Goal: Task Accomplishment & Management: Use online tool/utility

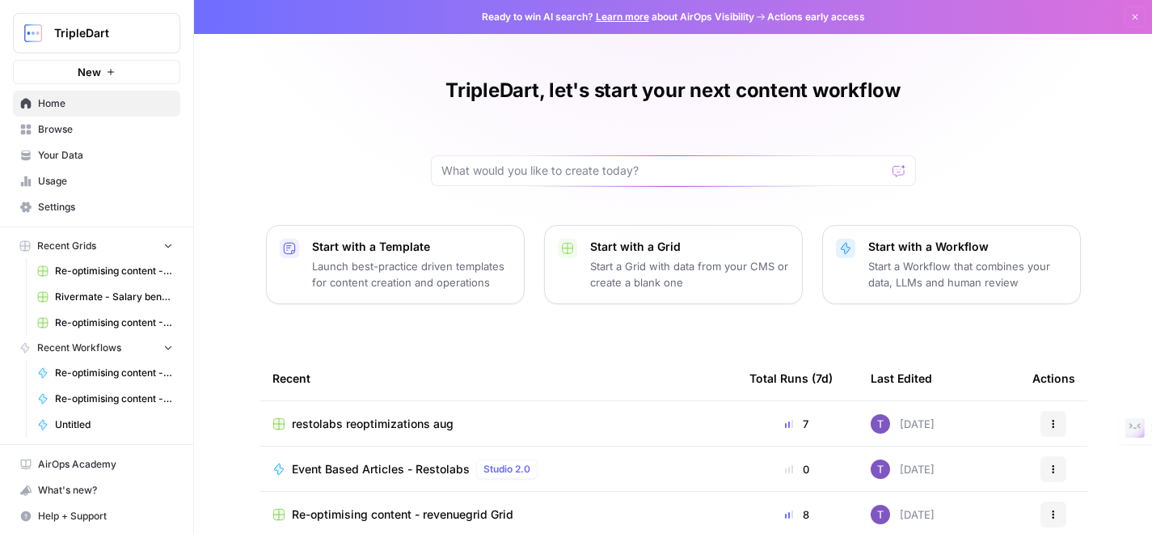
click at [89, 77] on span "New" at bounding box center [89, 72] width 23 height 16
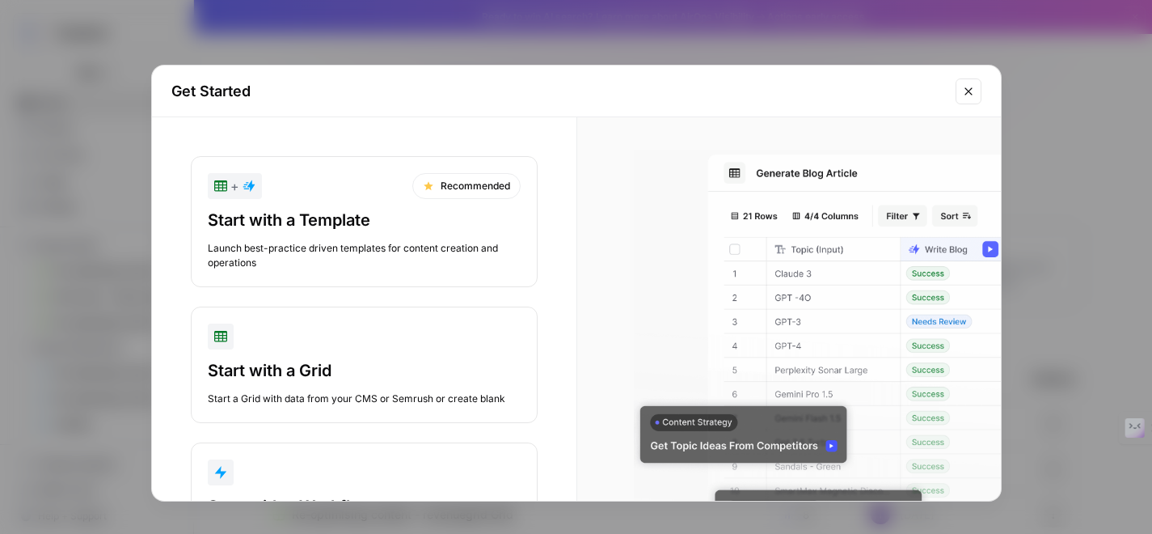
click at [340, 223] on div "Start with a Template" at bounding box center [364, 220] width 313 height 23
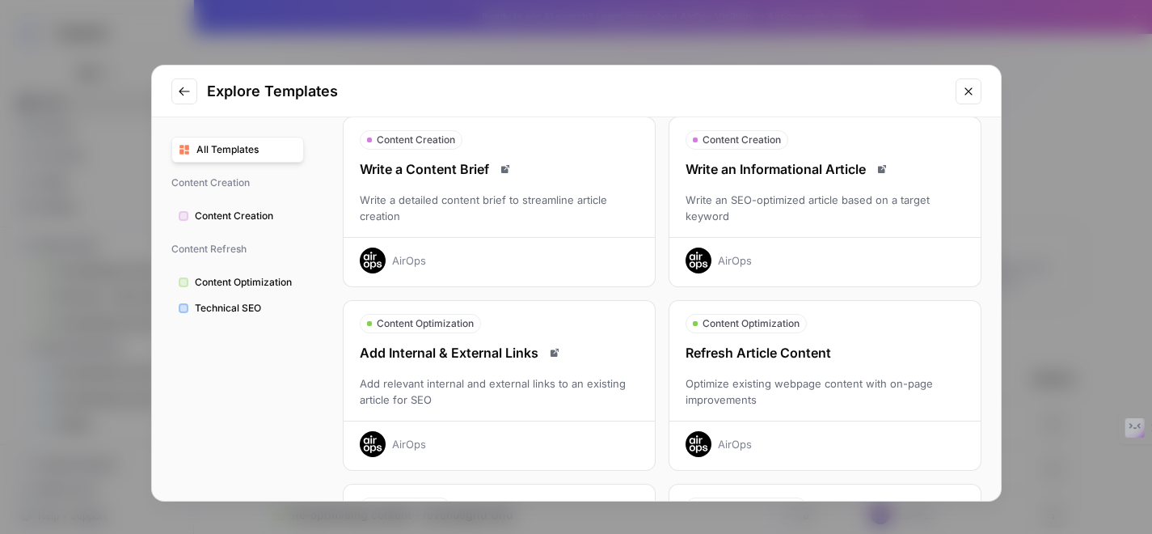
scroll to position [67, 0]
click at [794, 182] on div "Write an Informational Article Write an SEO-optimized article based on a target…" at bounding box center [825, 215] width 311 height 114
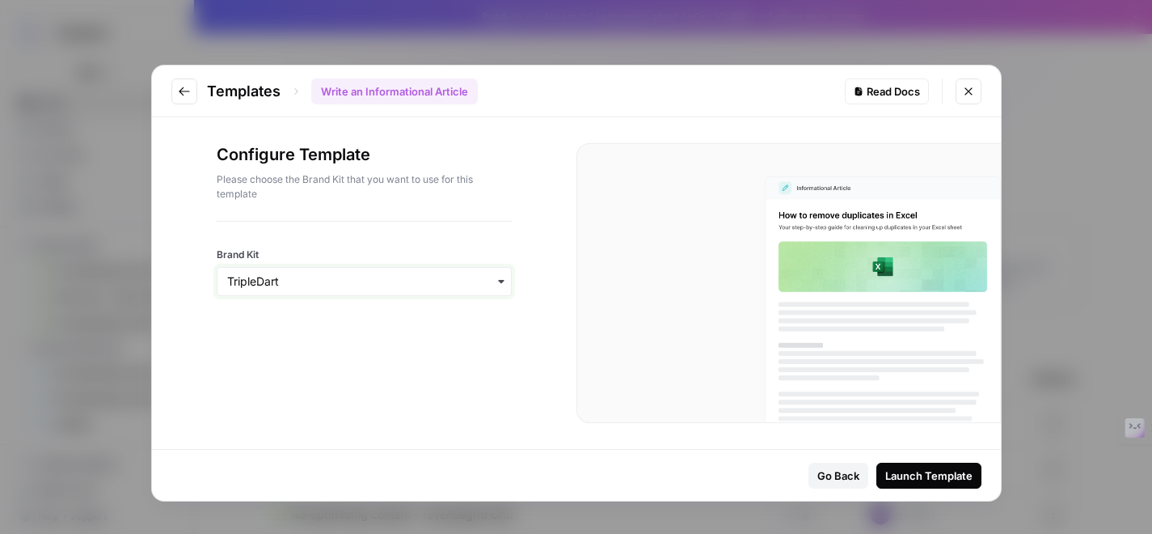
click at [462, 280] on input "Brand Kit" at bounding box center [364, 281] width 274 height 16
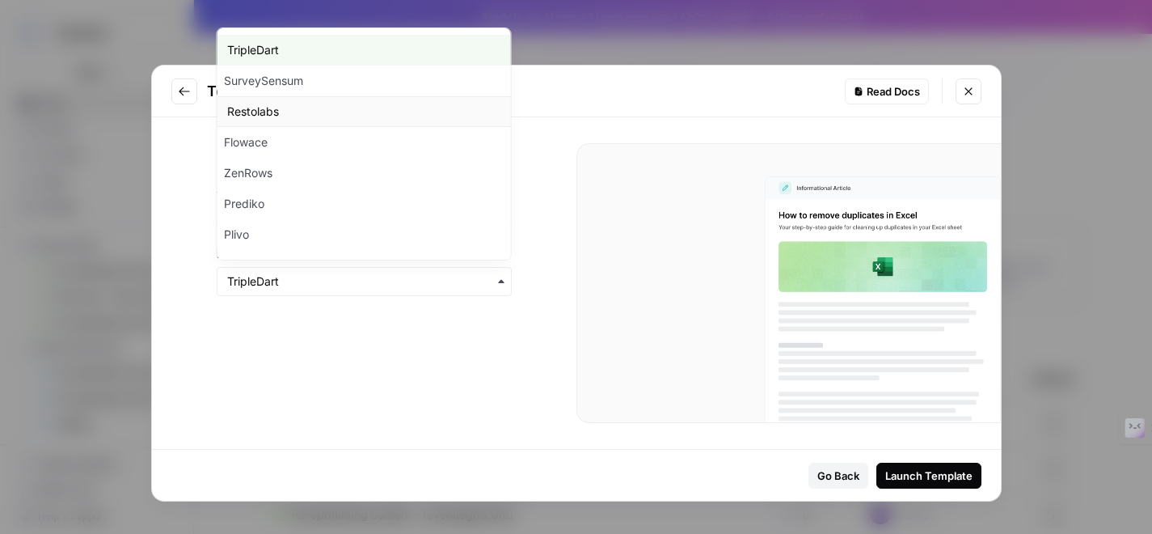
scroll to position [827, 0]
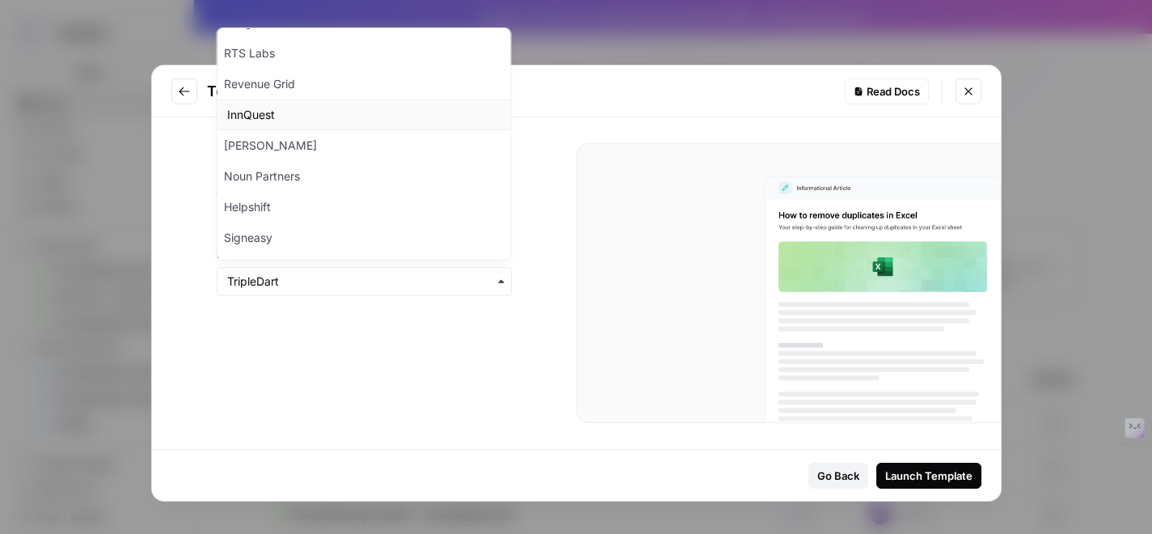
click at [330, 117] on div "InnQuest" at bounding box center [365, 114] width 294 height 31
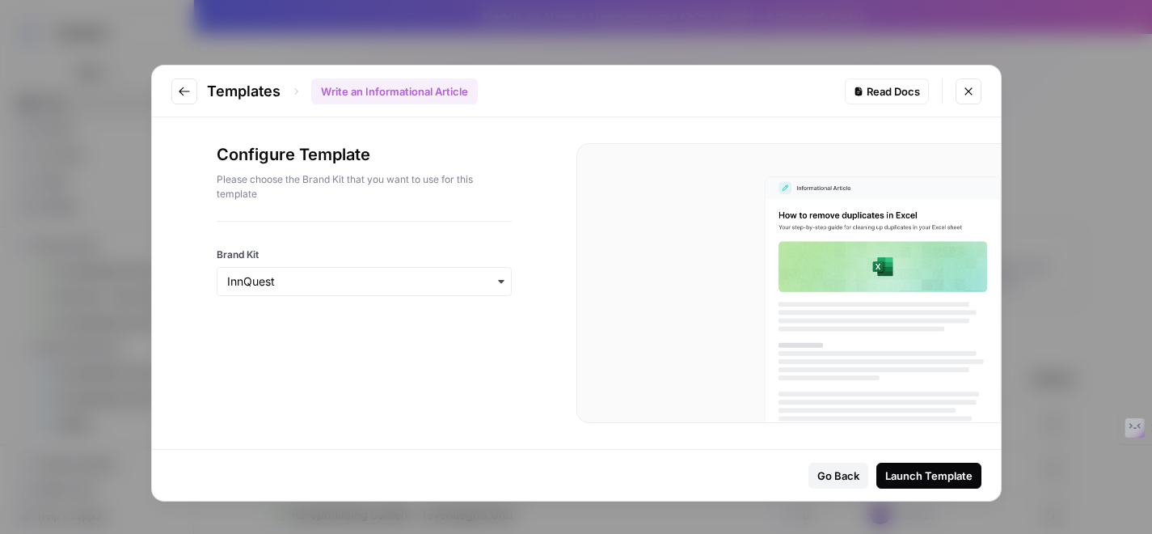
click at [920, 474] on div "Launch Template" at bounding box center [929, 475] width 87 height 16
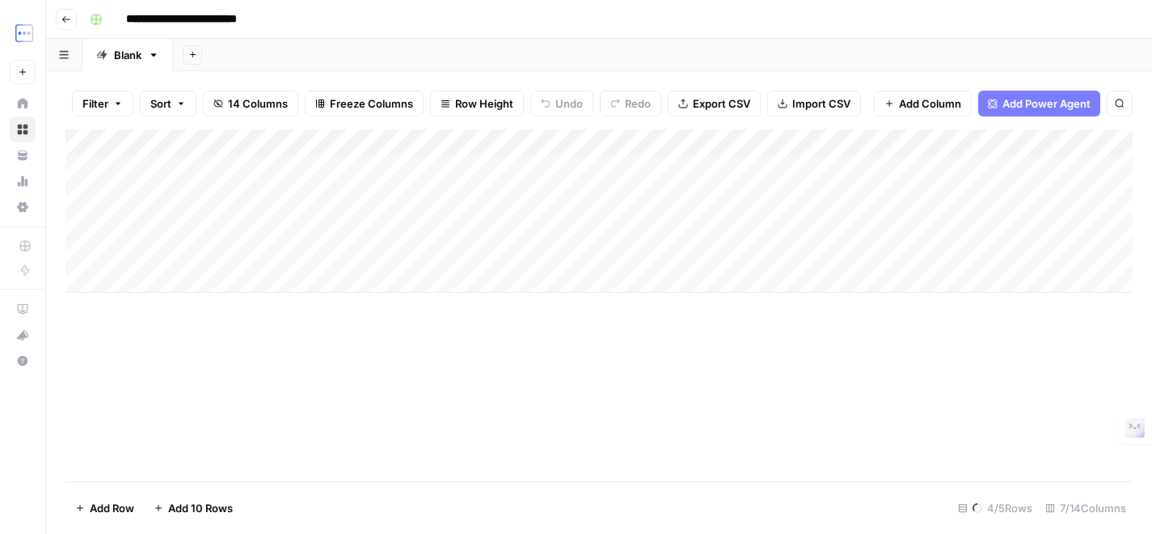
click at [251, 170] on div "Add Column" at bounding box center [600, 210] width 1068 height 163
click at [433, 175] on div "Add Column" at bounding box center [600, 210] width 1068 height 163
click at [284, 168] on div "Add Column" at bounding box center [600, 210] width 1068 height 163
drag, startPoint x: 336, startPoint y: 140, endPoint x: 400, endPoint y: 141, distance: 64.7
click at [400, 141] on div "Add Column" at bounding box center [600, 210] width 1068 height 163
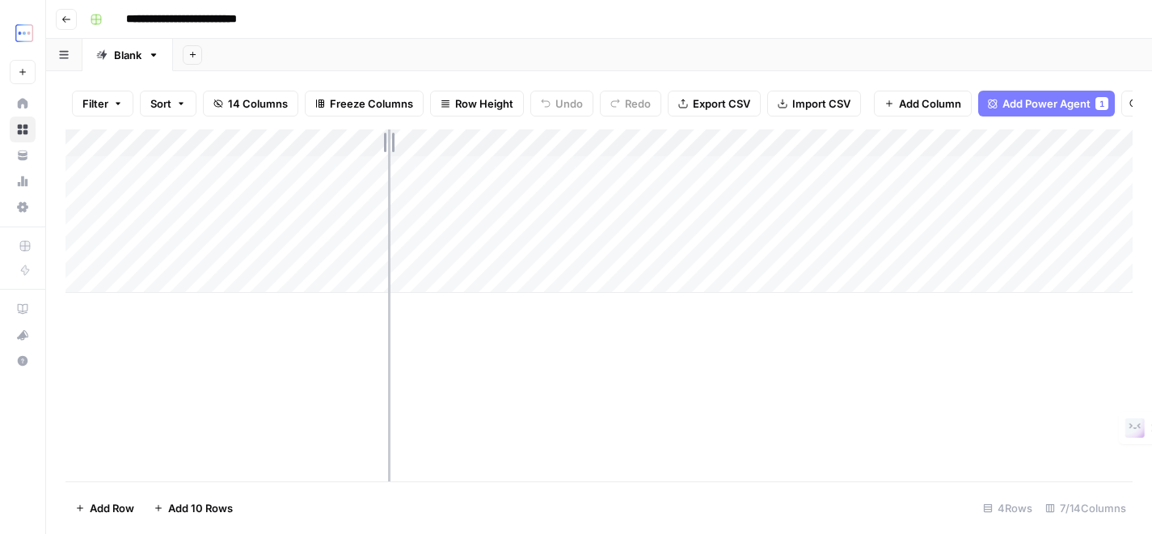
drag, startPoint x: 400, startPoint y: 141, endPoint x: 366, endPoint y: 135, distance: 34.4
click at [366, 135] on div "Add Column" at bounding box center [600, 210] width 1068 height 163
click at [275, 282] on div "Add Column" at bounding box center [600, 210] width 1068 height 163
paste textarea "**********"
type textarea "**********"
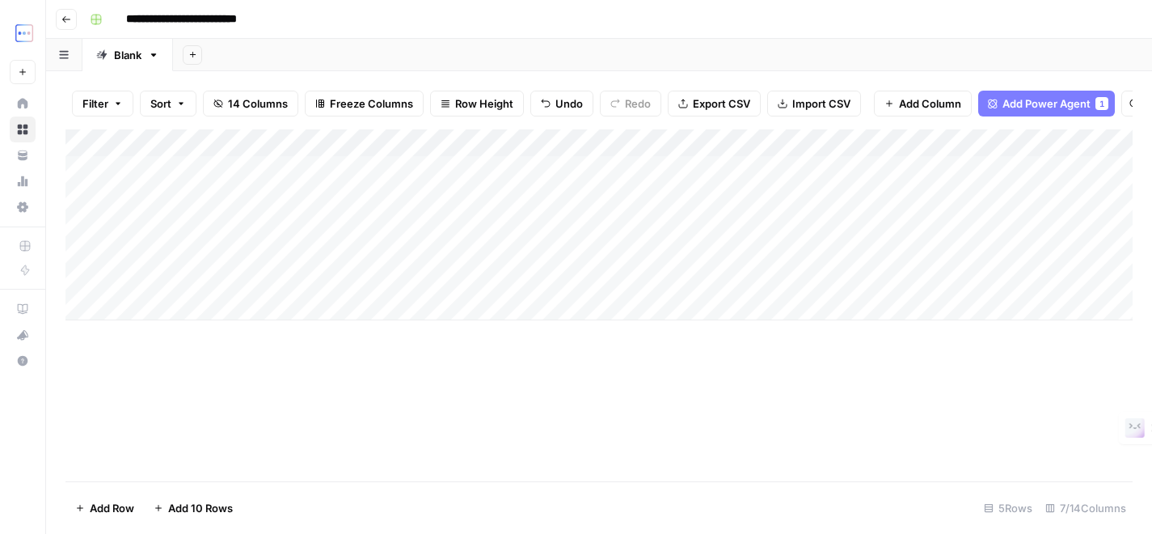
click at [386, 385] on div "Add Column" at bounding box center [600, 305] width 1068 height 352
click at [481, 276] on div "Add Column" at bounding box center [600, 224] width 1068 height 191
click at [573, 280] on div "Add Column" at bounding box center [600, 224] width 1068 height 191
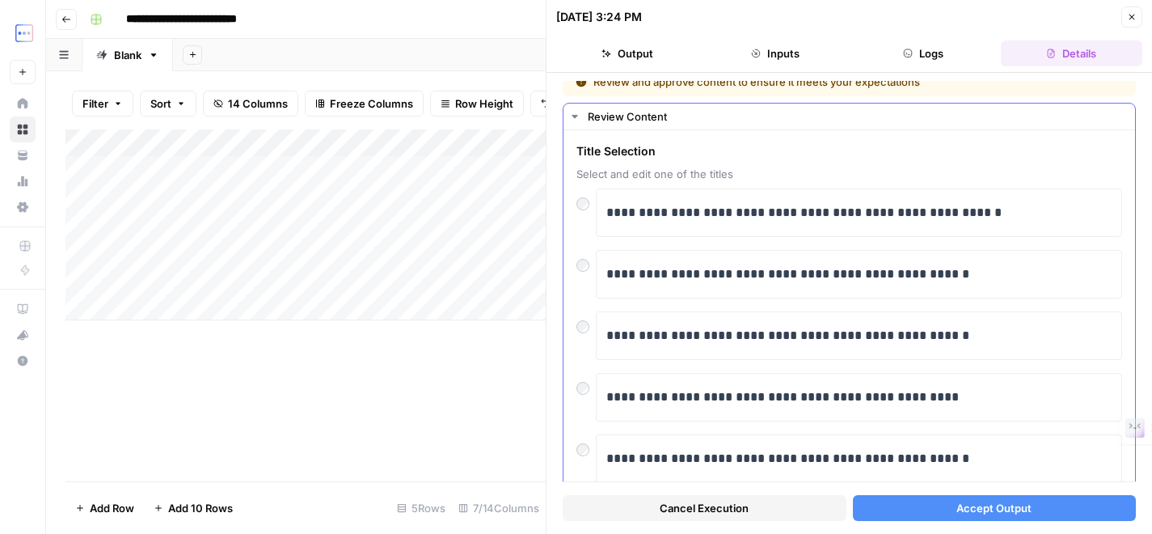
scroll to position [15, 0]
click at [748, 281] on p "**********" at bounding box center [859, 273] width 505 height 21
click at [941, 500] on button "Accept Output" at bounding box center [995, 508] width 284 height 26
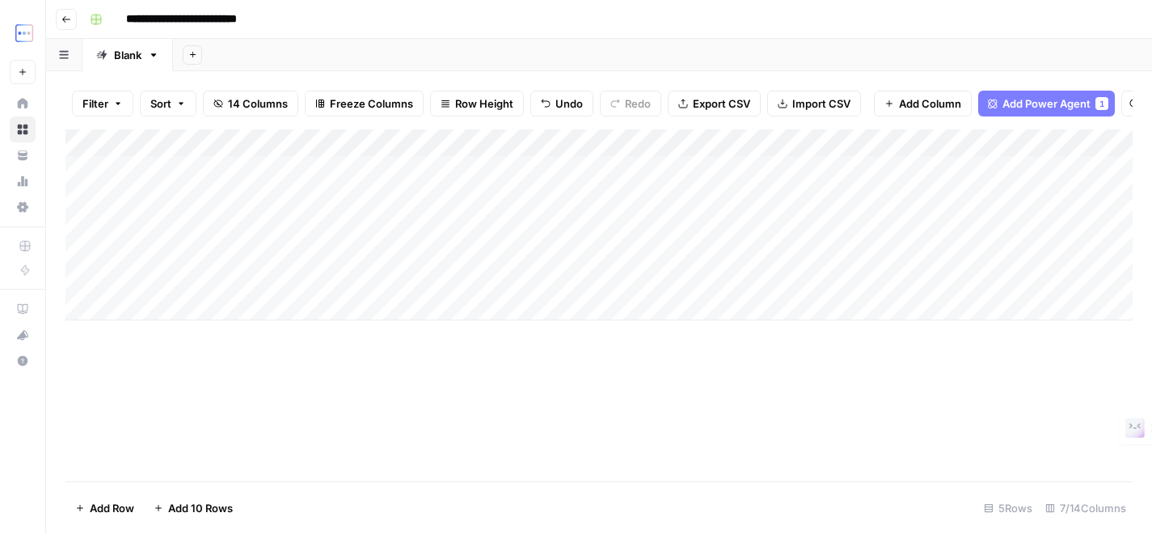
click at [701, 279] on div "Add Column" at bounding box center [600, 224] width 1068 height 191
click at [741, 277] on div "Add Column" at bounding box center [600, 224] width 1068 height 191
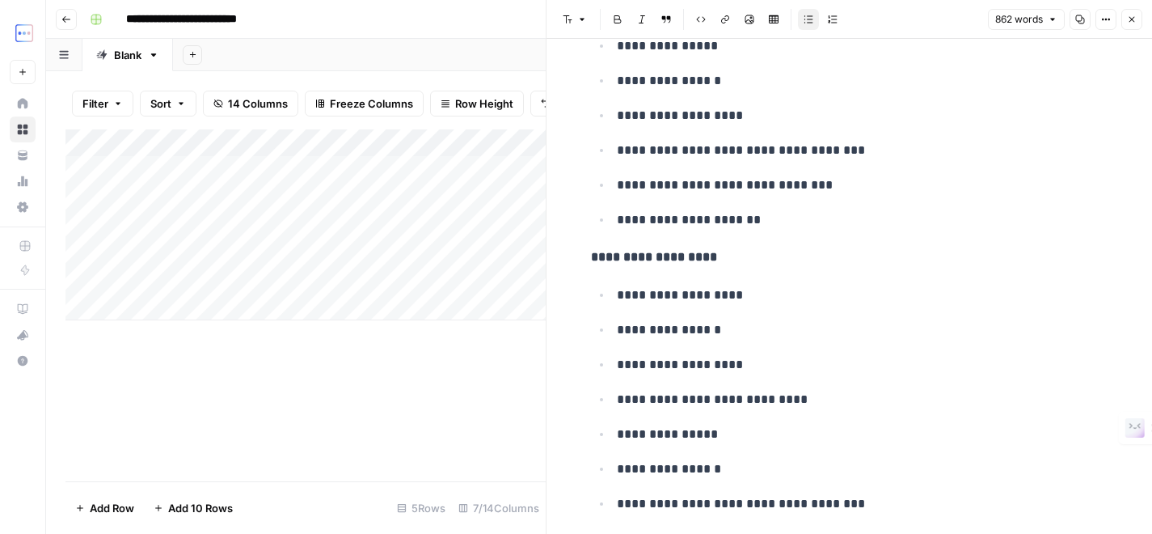
scroll to position [5161, 0]
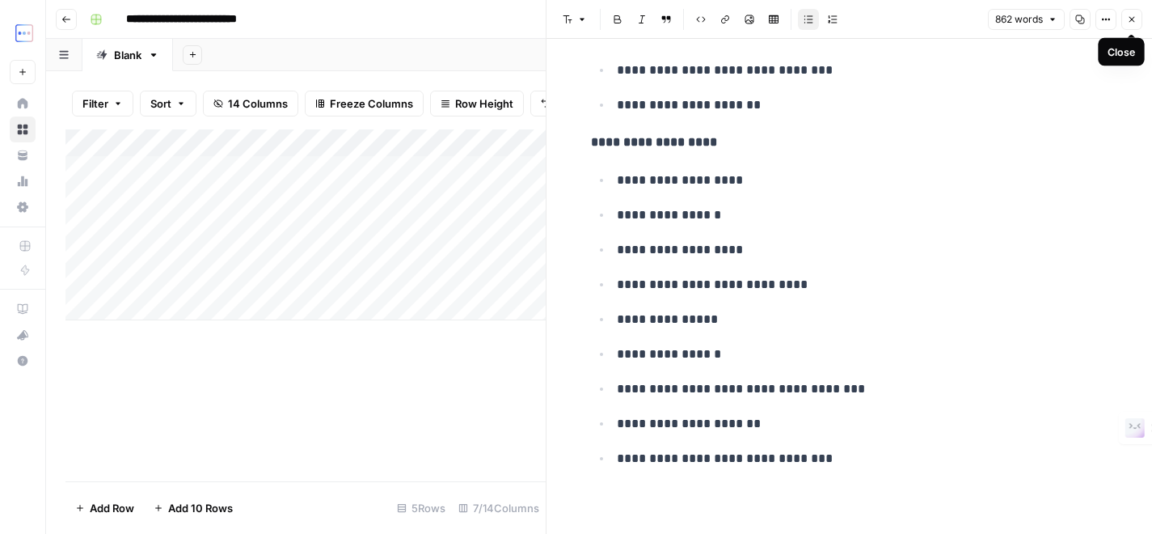
click at [1140, 19] on button "Close" at bounding box center [1132, 19] width 21 height 21
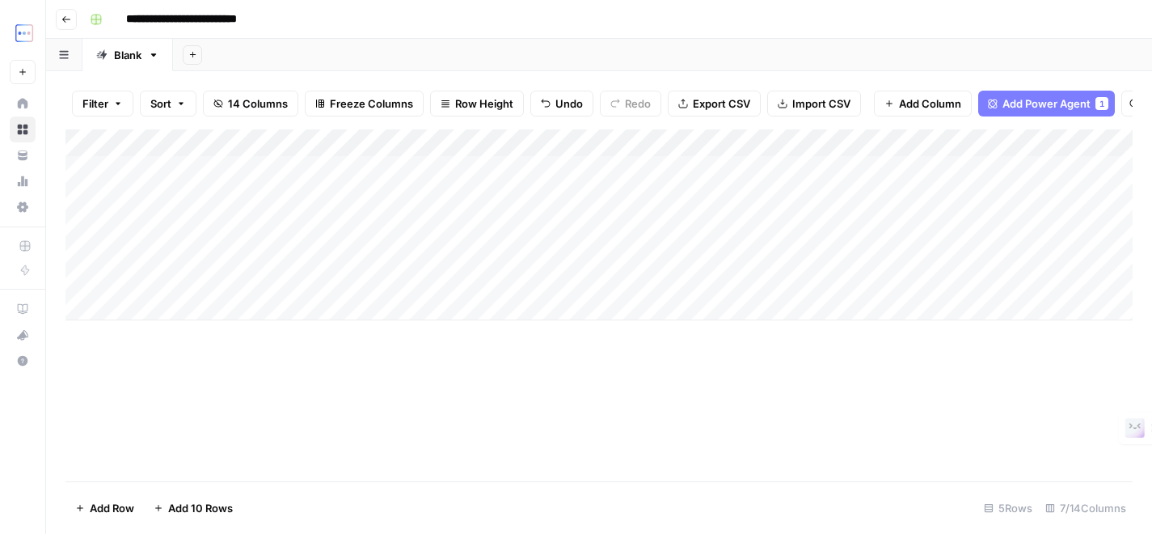
click at [867, 277] on div "Add Column" at bounding box center [600, 224] width 1068 height 191
click at [870, 278] on div "Add Column" at bounding box center [600, 224] width 1068 height 191
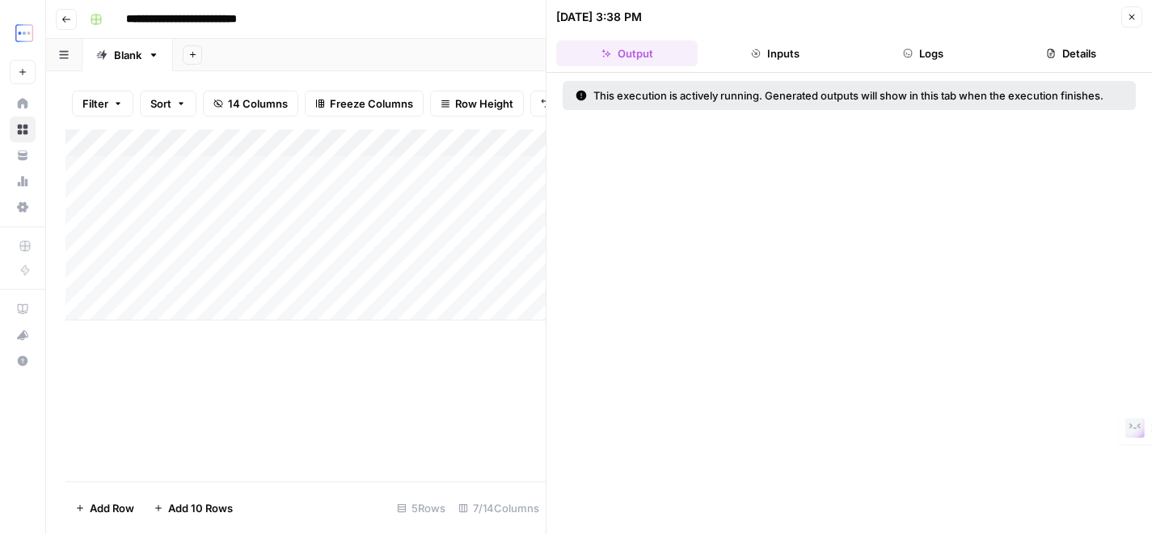
click at [461, 281] on div "Add Column" at bounding box center [306, 224] width 480 height 191
click at [778, 59] on button "Inputs" at bounding box center [775, 53] width 142 height 26
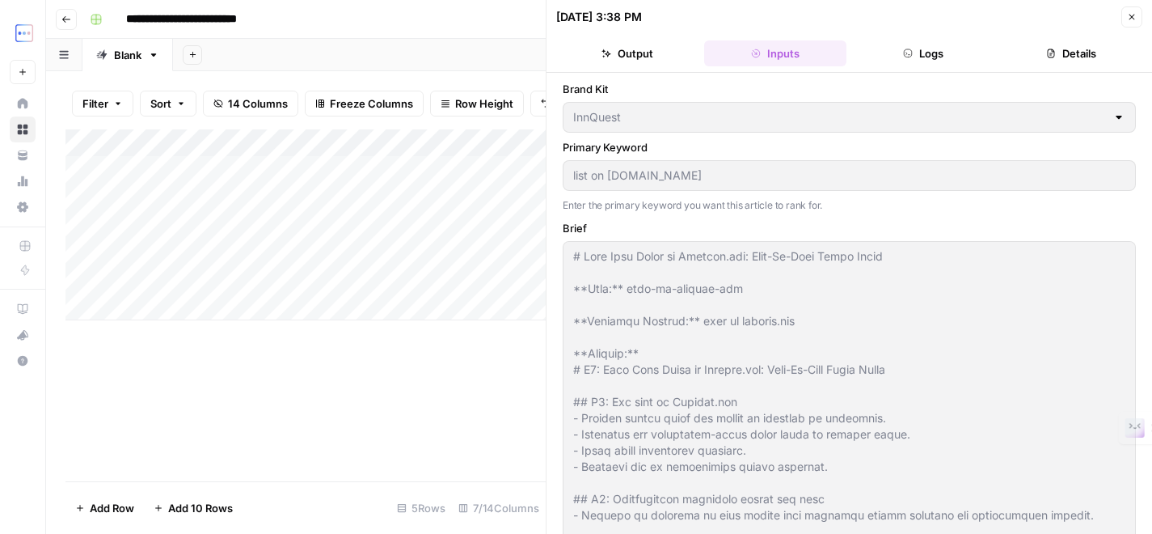
click at [641, 61] on button "Output" at bounding box center [627, 53] width 142 height 26
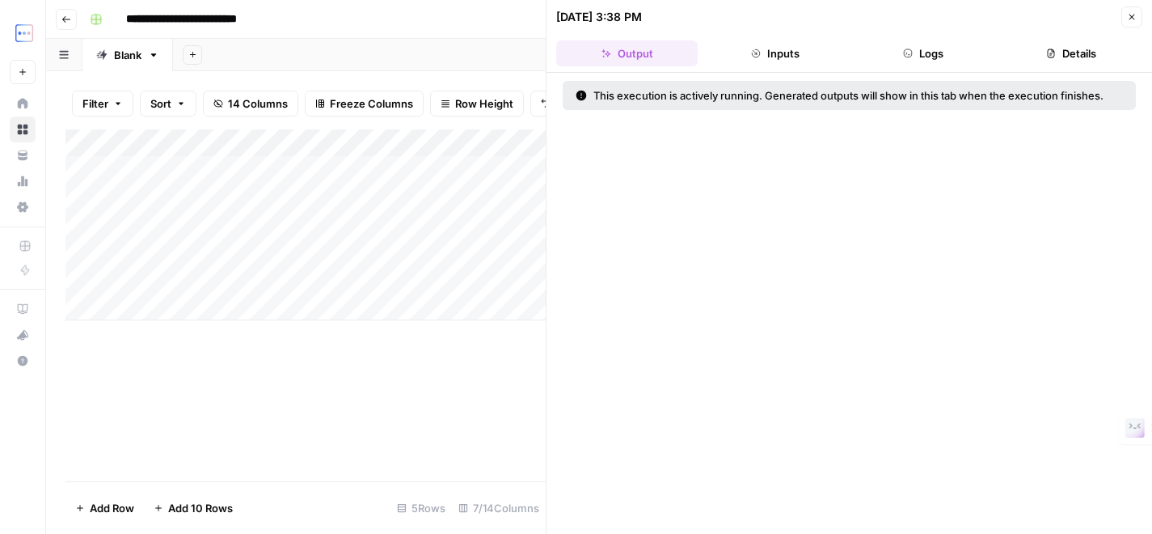
click at [701, 97] on div "This execution is actively running. Generated outputs will show in this tab whe…" at bounding box center [845, 95] width 538 height 16
